Goal: Task Accomplishment & Management: Use online tool/utility

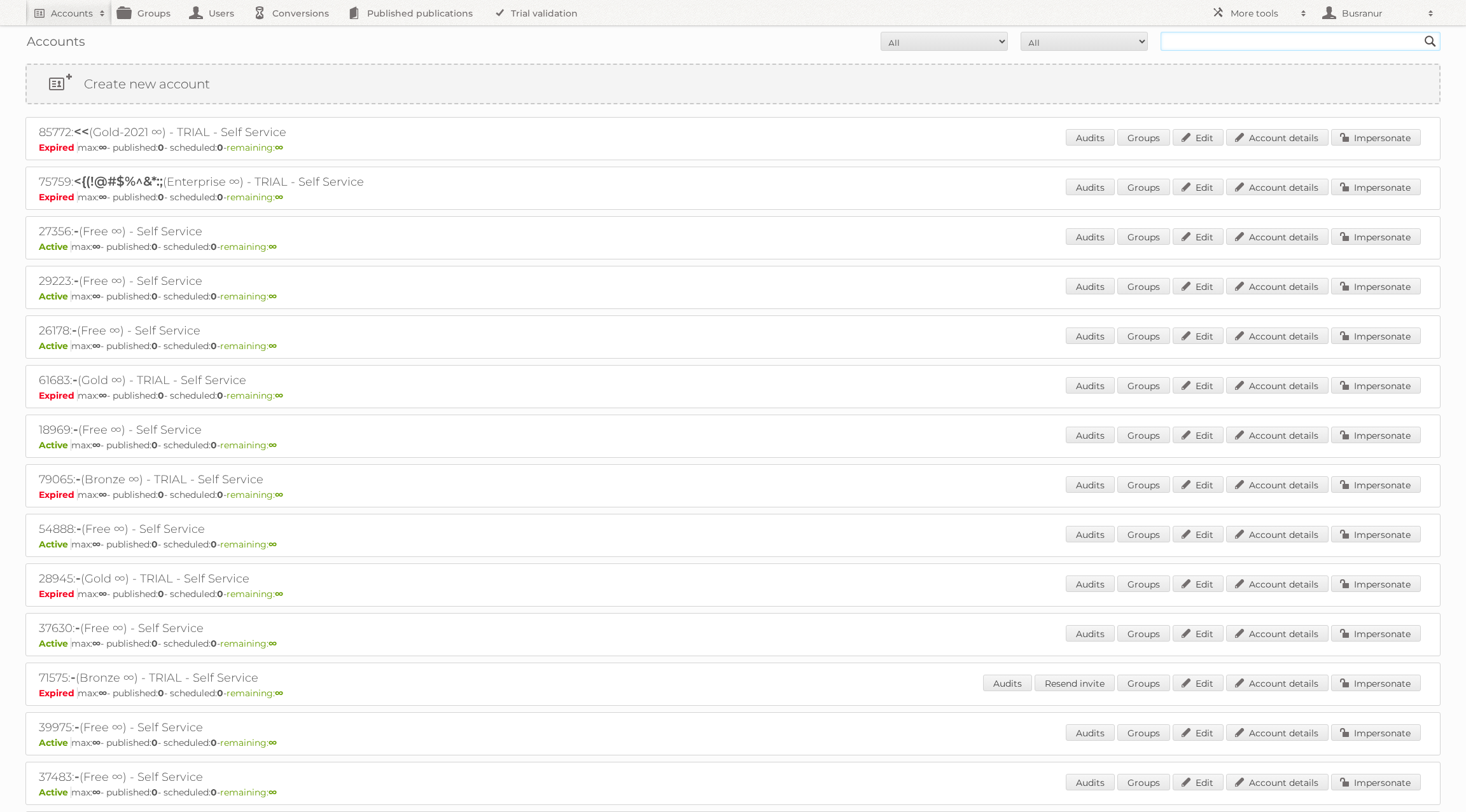
click at [1294, 44] on input "text" at bounding box center [1300, 41] width 280 height 19
paste input "bedroom-brochure2025/page/18-19"
type input "bedroom-brochure2025/page/18-19"
click at [1420, 32] on input "Search" at bounding box center [1430, 41] width 19 height 19
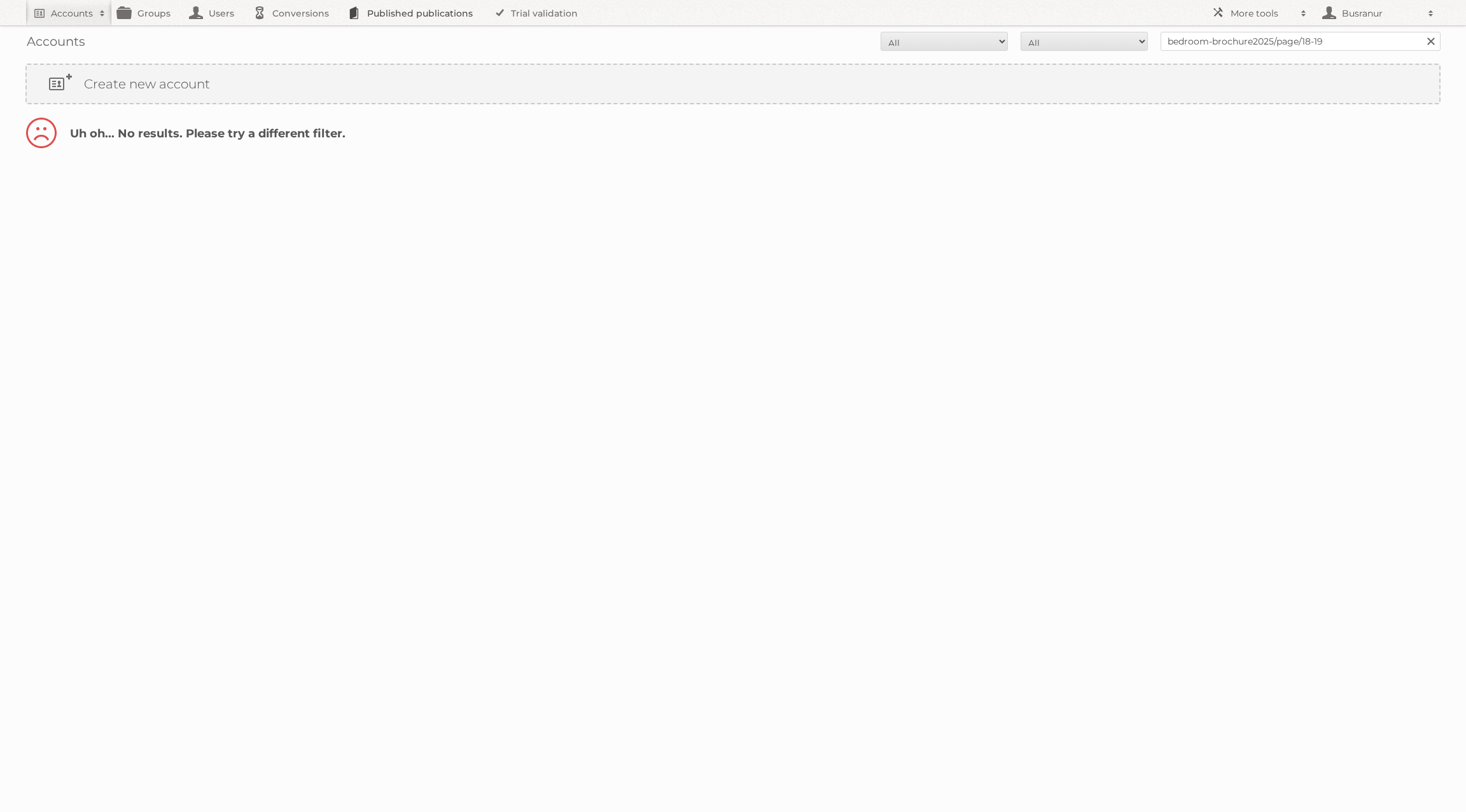
click at [400, 21] on link "Published publications" at bounding box center [414, 12] width 144 height 26
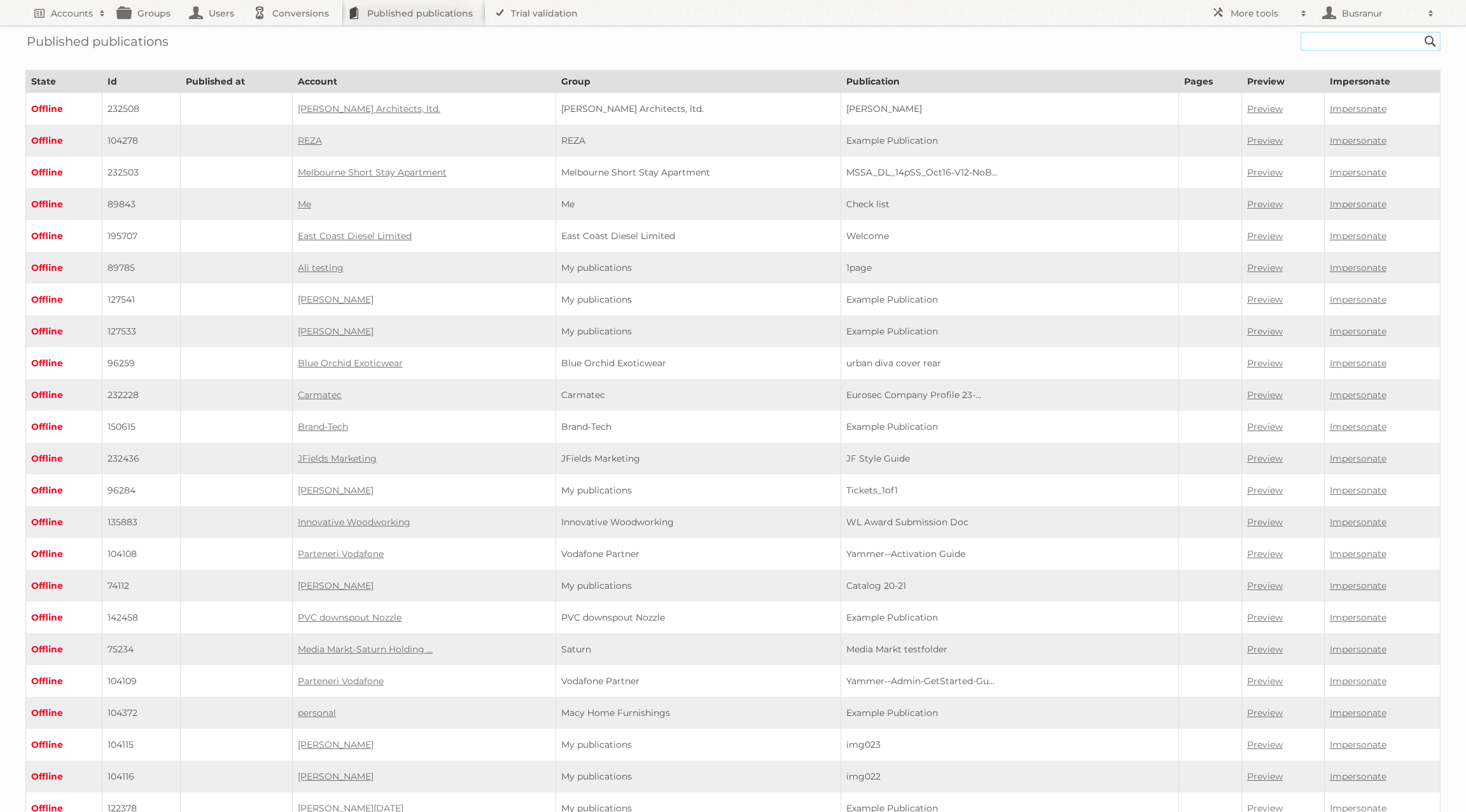
click at [1352, 40] on input "text" at bounding box center [1370, 41] width 140 height 19
paste input "bedroom-brochure2025/page/18-19"
type input "bedroom-brochure2025"
click at [1420, 32] on input "Search" at bounding box center [1430, 41] width 19 height 19
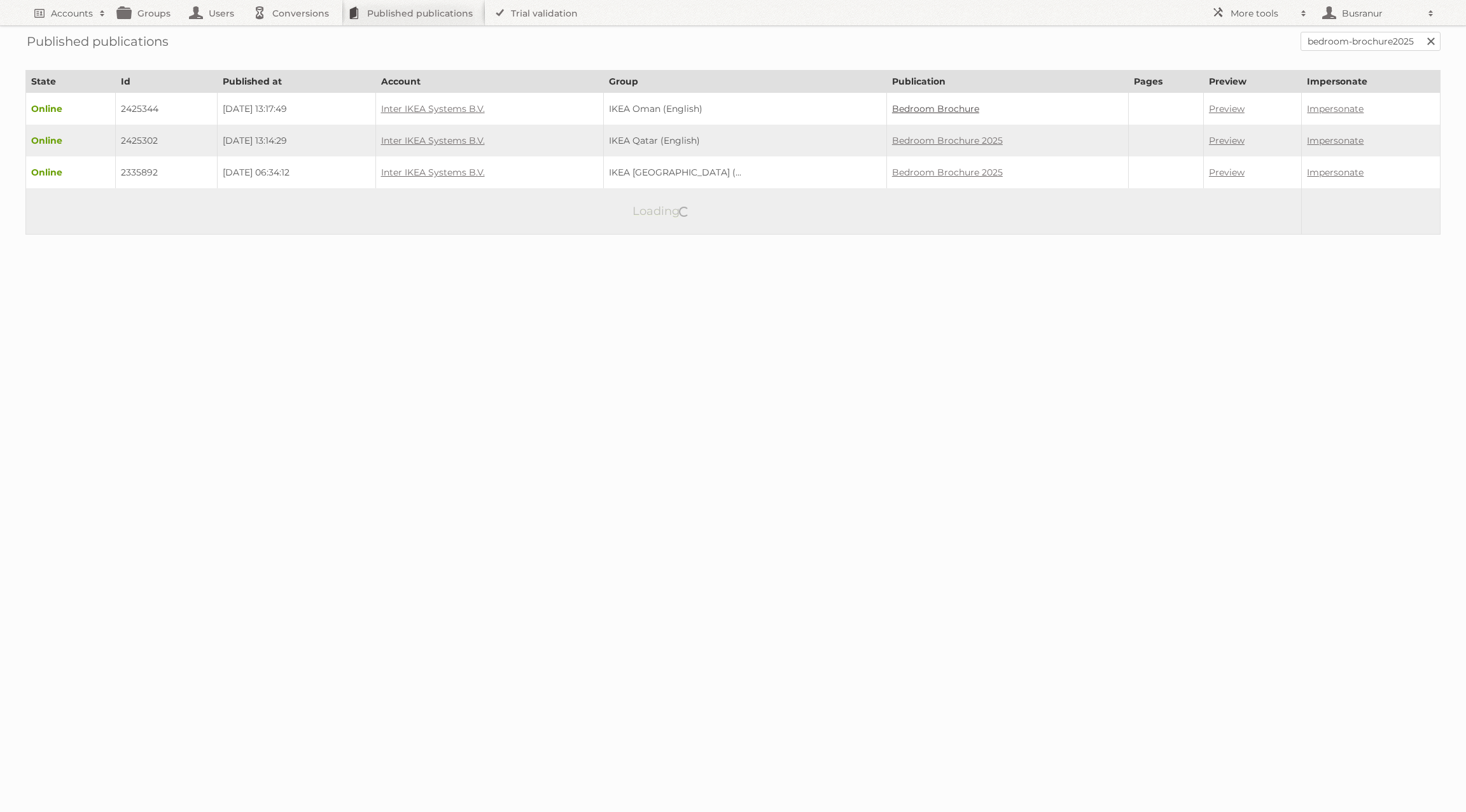
click at [955, 107] on link "Bedroom Brochure" at bounding box center [935, 109] width 87 height 11
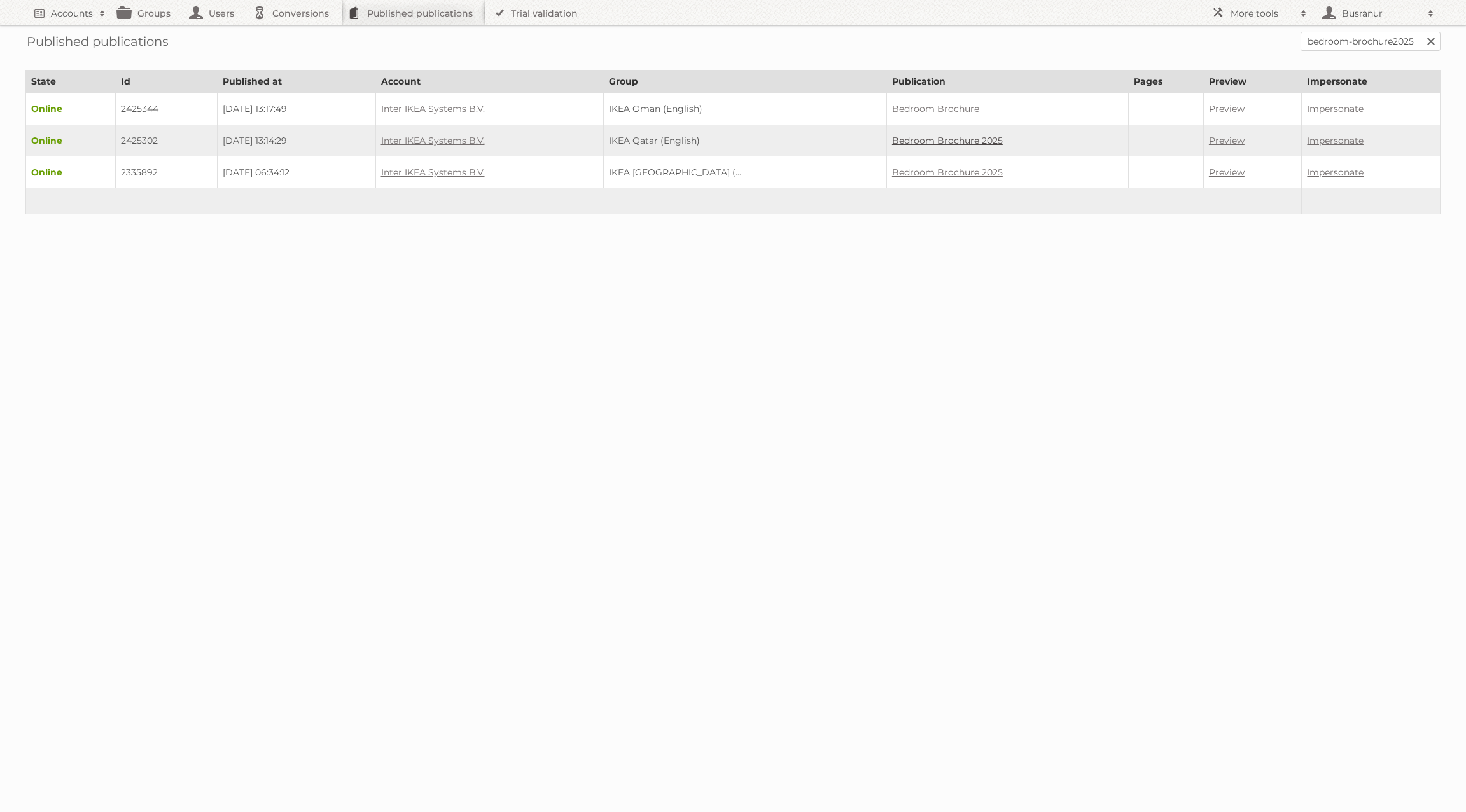
click at [987, 135] on link "Bedroom Brochure 2025" at bounding box center [947, 141] width 111 height 11
click at [994, 167] on link "Bedroom Brochure 2025" at bounding box center [947, 172] width 111 height 11
click at [430, 168] on link "Inter IKEA Systems B.V." at bounding box center [433, 172] width 103 height 11
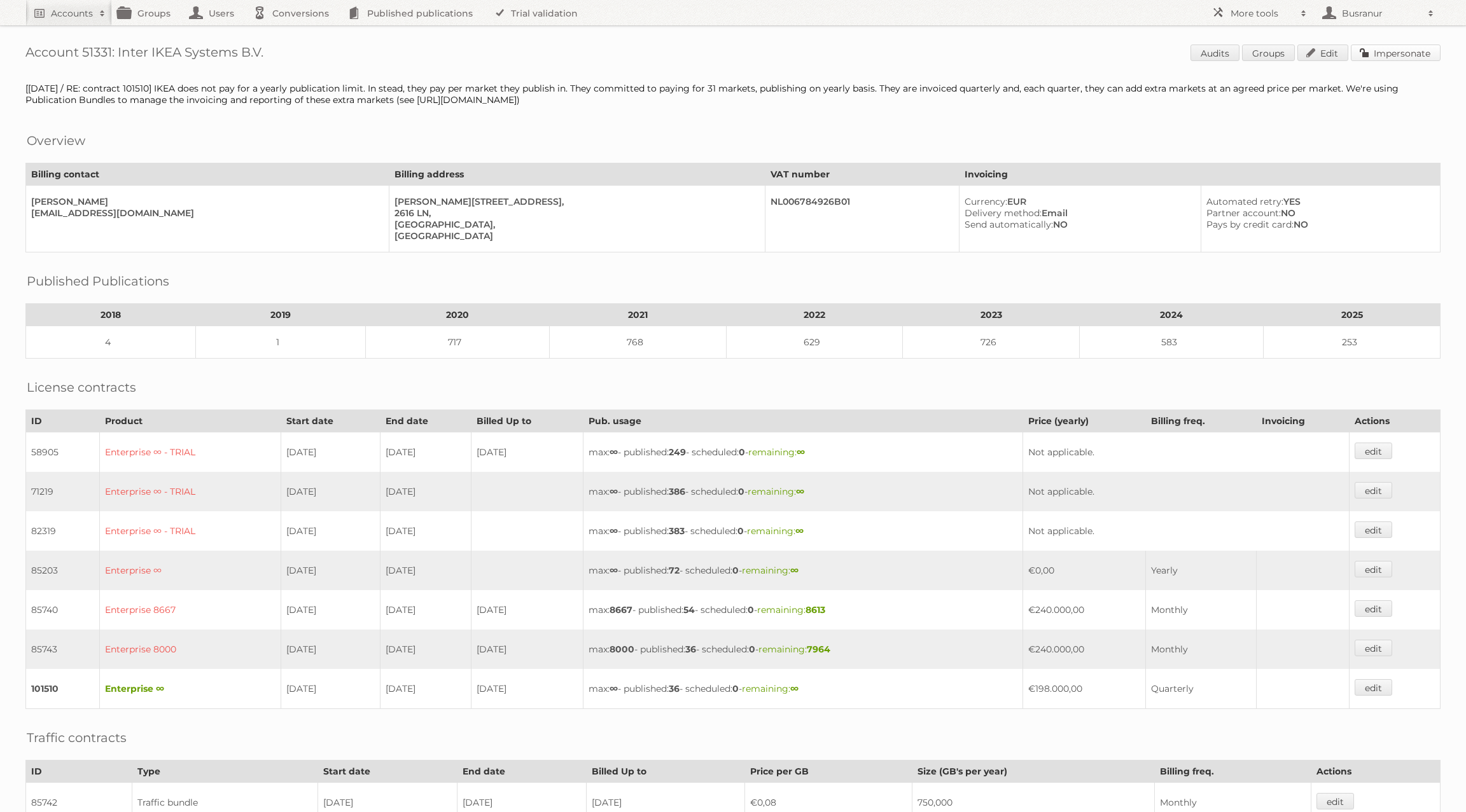
click at [1407, 47] on link "Impersonate" at bounding box center [1395, 53] width 90 height 16
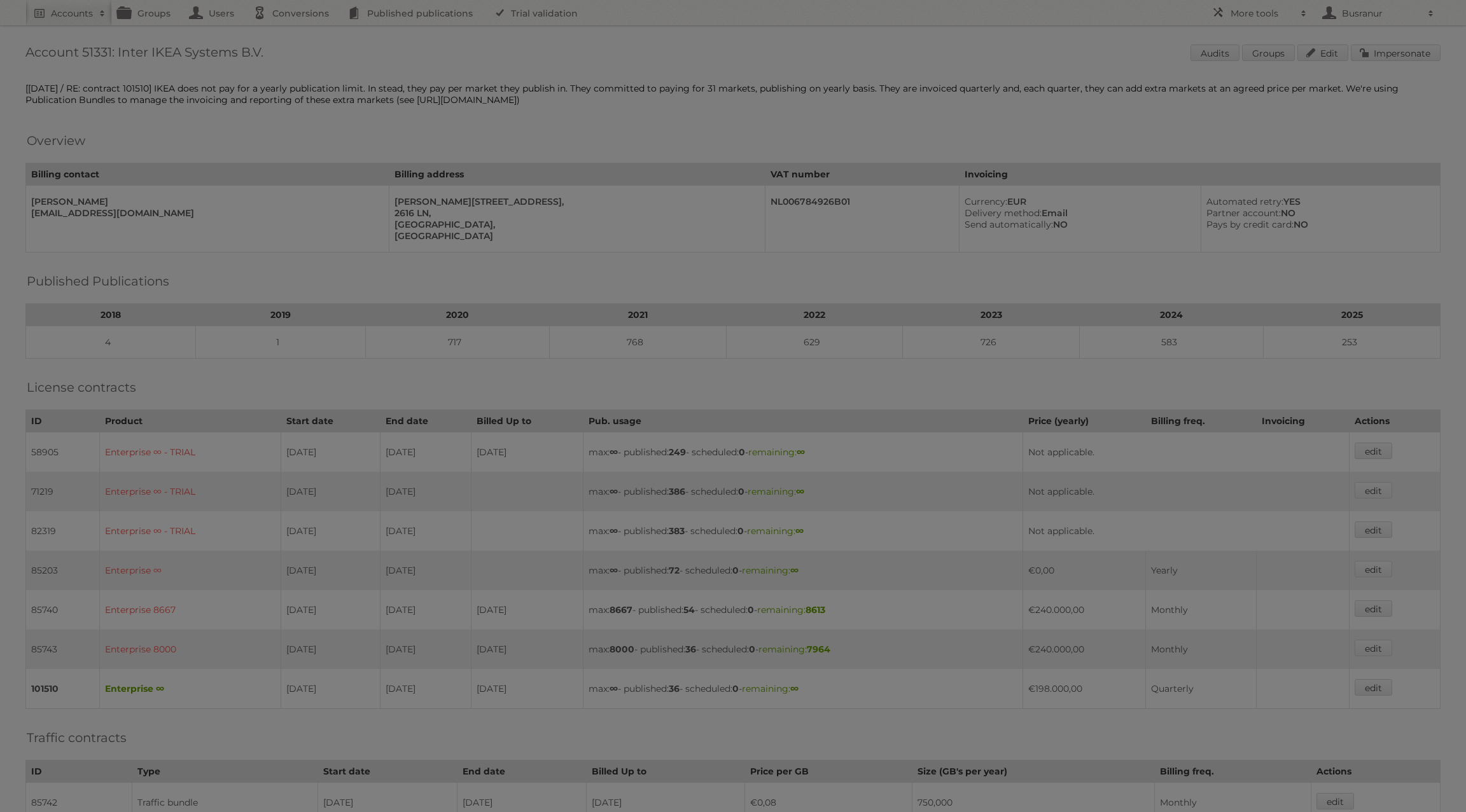
click at [1395, 56] on div at bounding box center [733, 406] width 1466 height 812
click at [1409, 55] on div at bounding box center [733, 406] width 1466 height 812
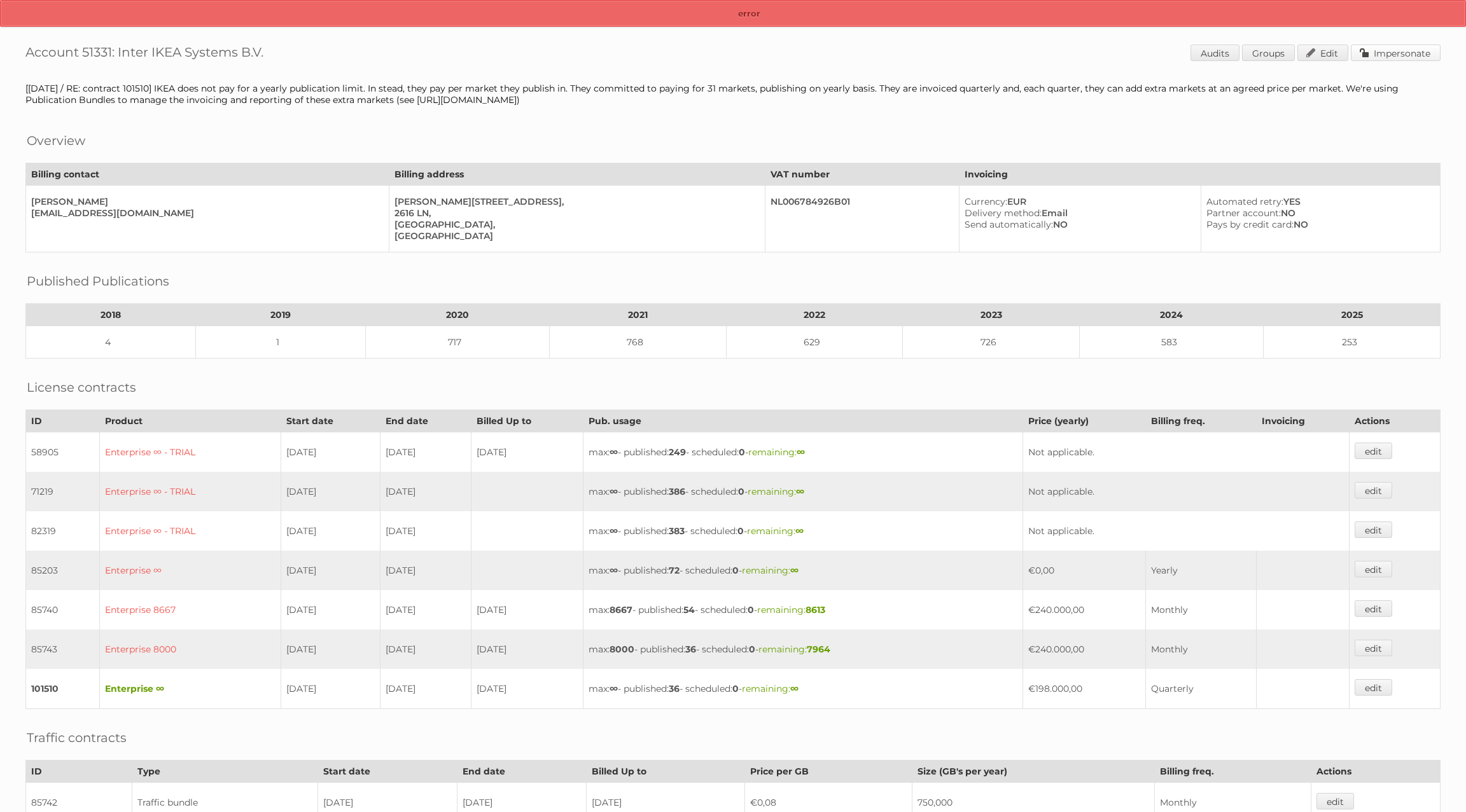
click at [1418, 45] on link "Impersonate" at bounding box center [1395, 53] width 90 height 16
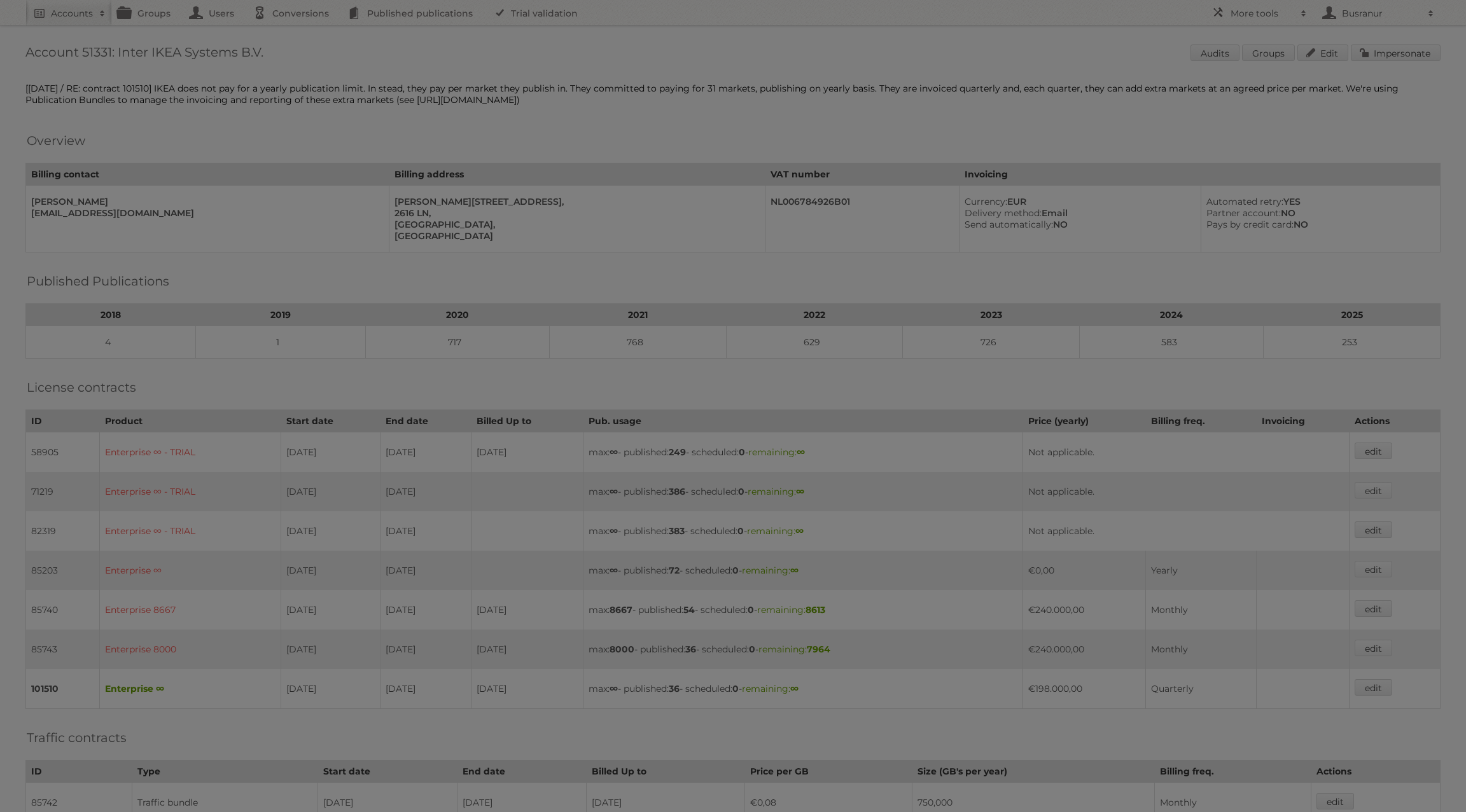
click at [1407, 58] on div at bounding box center [733, 406] width 1466 height 812
click at [1372, 56] on div at bounding box center [733, 406] width 1466 height 812
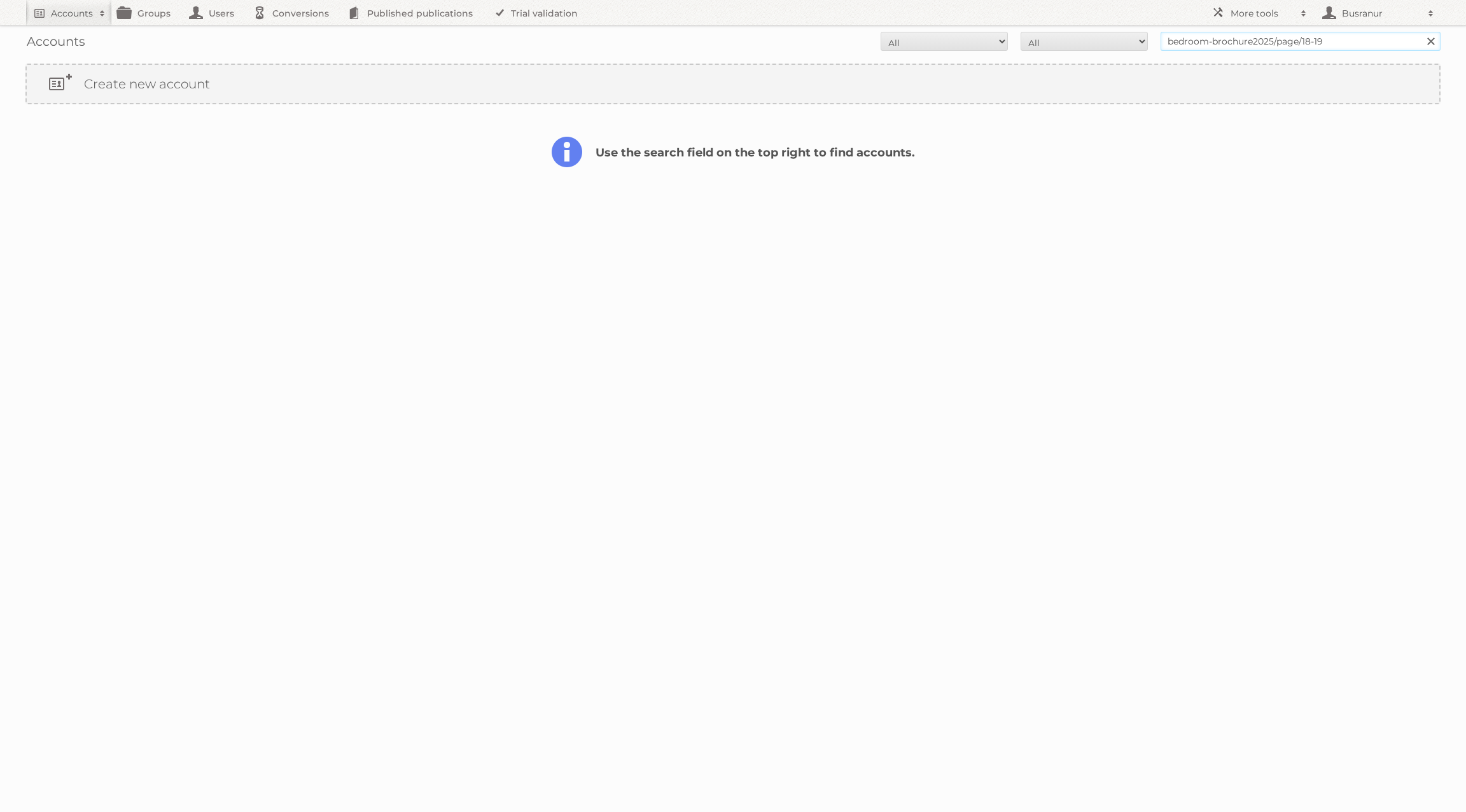
click at [1098, 35] on input "bedroom-brochure2025/page/18-19" at bounding box center [1300, 41] width 280 height 19
type input "inter ikea"
click at [1098, 32] on input "Search" at bounding box center [1430, 41] width 19 height 19
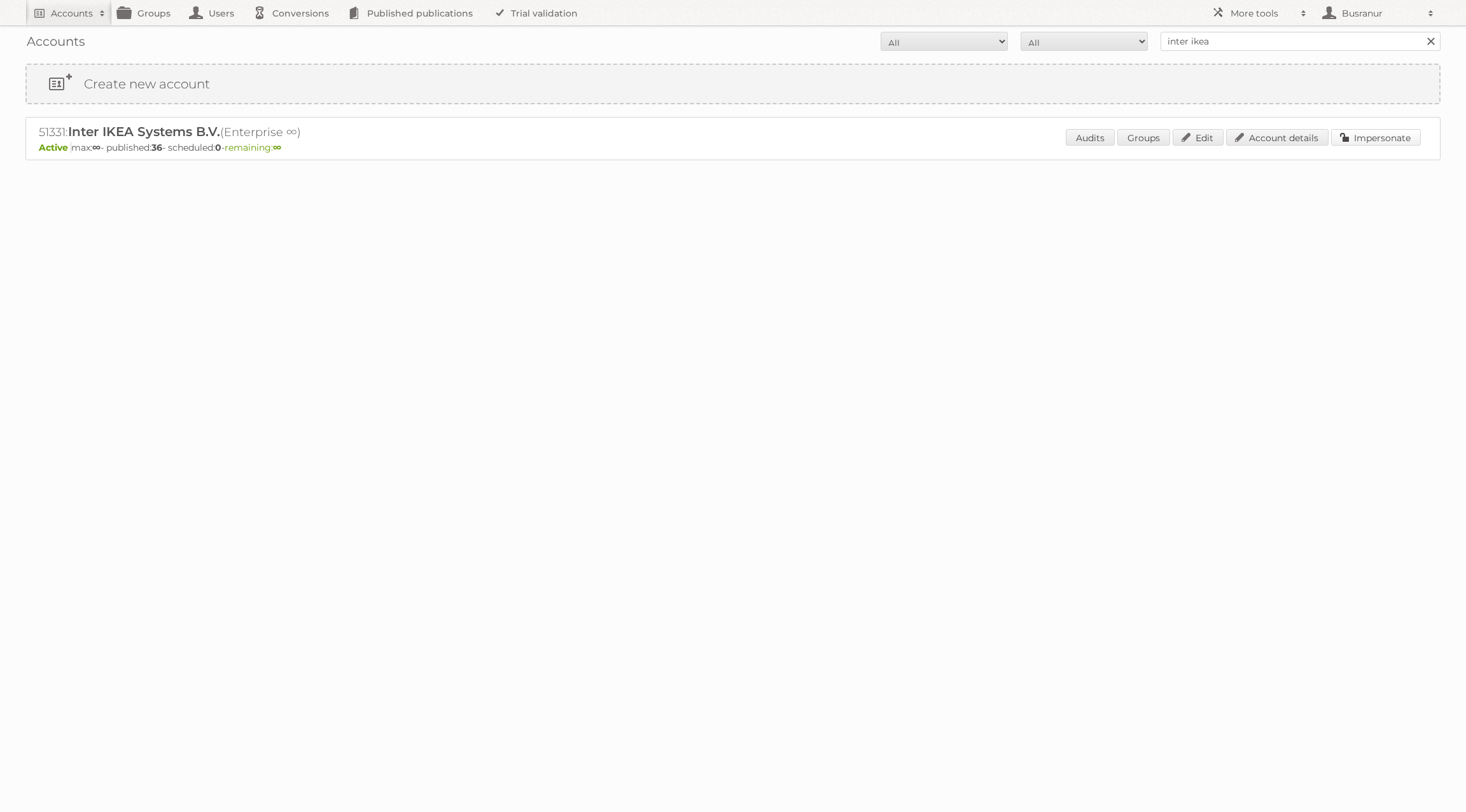
click at [1399, 133] on link "Impersonate" at bounding box center [1376, 137] width 90 height 16
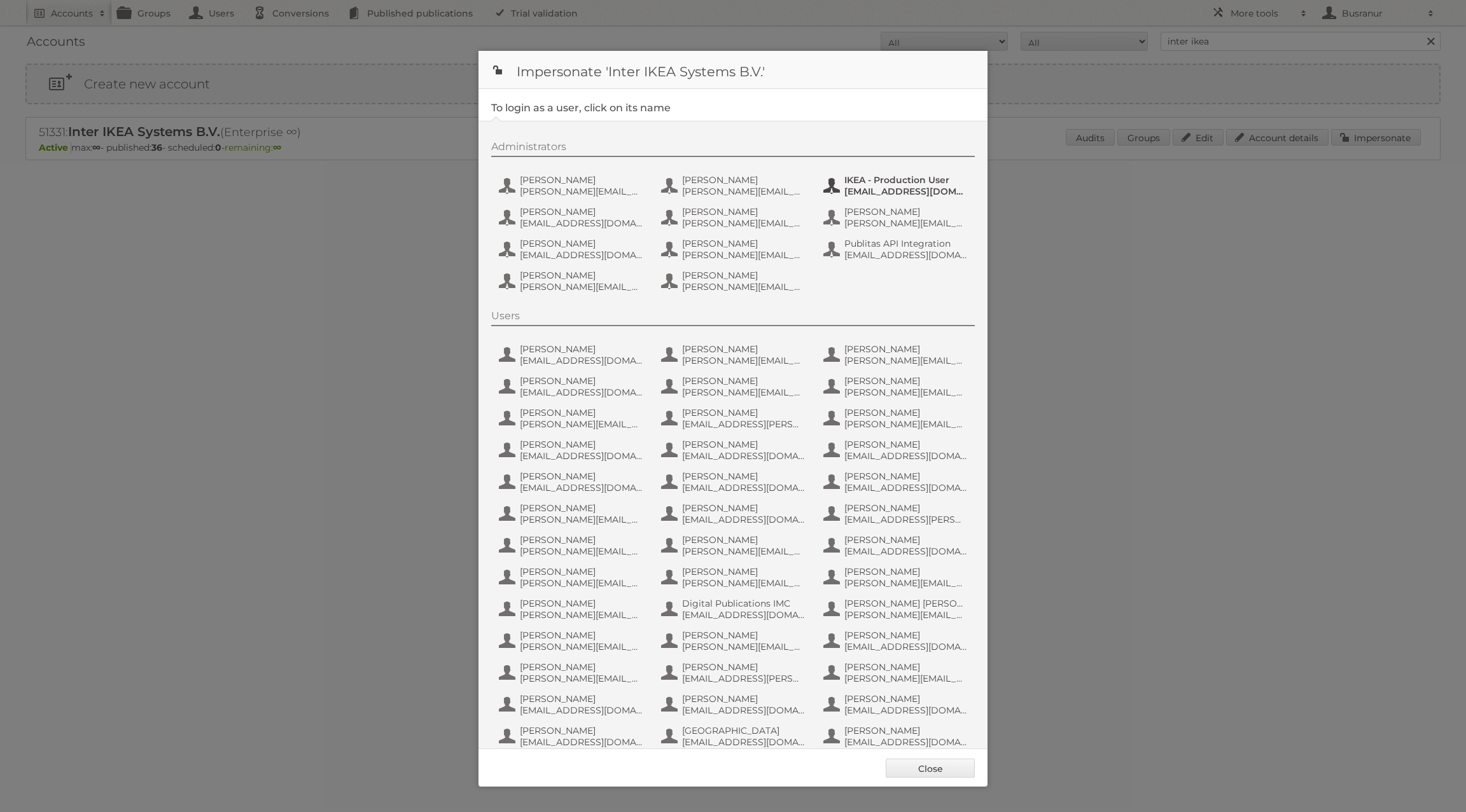
click at [861, 191] on span "[EMAIL_ADDRESS][DOMAIN_NAME]" at bounding box center [906, 192] width 124 height 11
